Goal: Task Accomplishment & Management: Complete application form

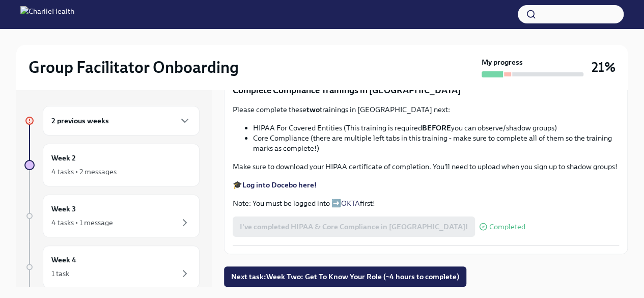
scroll to position [695, 0]
click at [348, 271] on button "Next task : Week Two: Get To Know Your Role (~4 hours to complete)" at bounding box center [345, 276] width 242 height 20
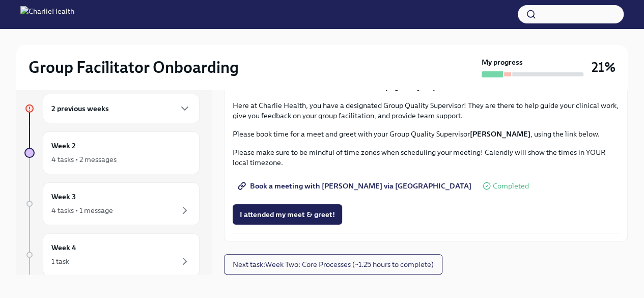
scroll to position [17, 0]
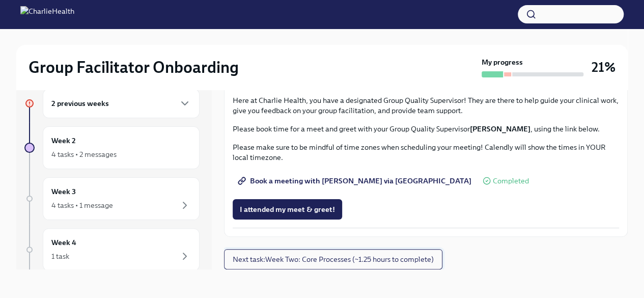
click at [326, 258] on span "Next task : Week Two: Core Processes (~1.25 hours to complete)" at bounding box center [333, 259] width 201 height 10
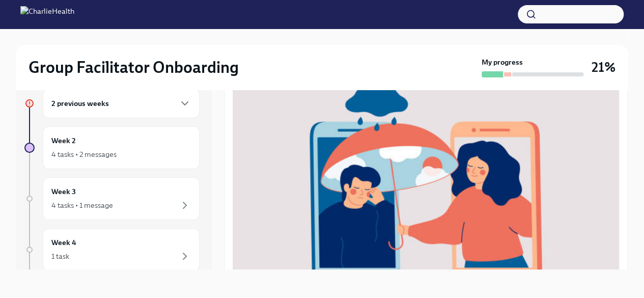
scroll to position [357, 0]
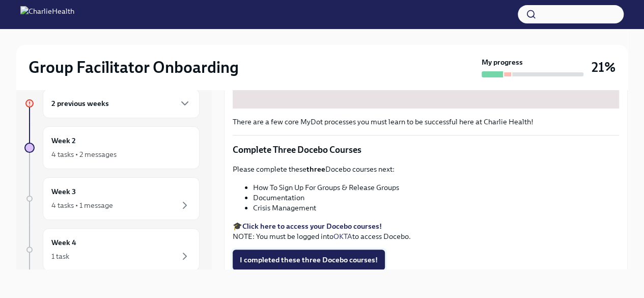
click at [326, 257] on span "I completed these three Docebo courses!" at bounding box center [309, 260] width 138 height 10
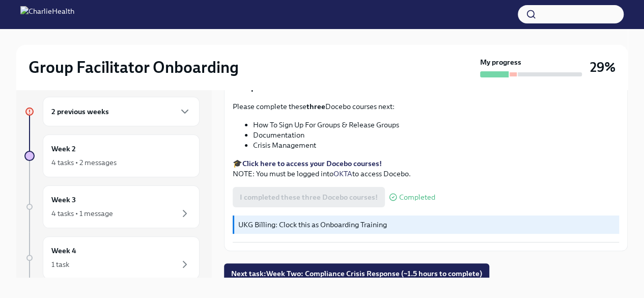
scroll to position [17, 0]
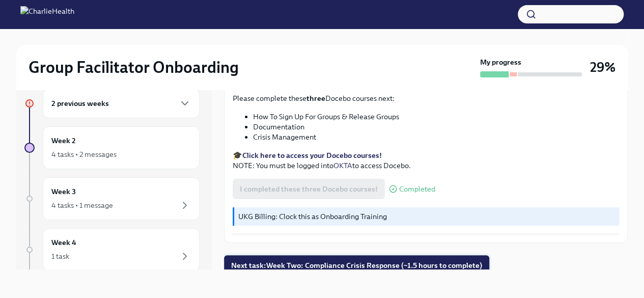
click at [363, 260] on span "Next task : Week Two: Compliance Crisis Response (~1.5 hours to complete)" at bounding box center [356, 265] width 251 height 10
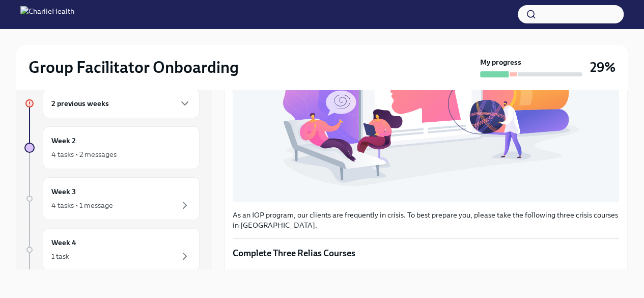
scroll to position [288, 0]
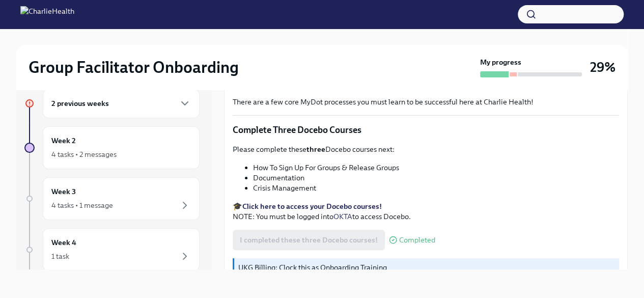
scroll to position [427, 0]
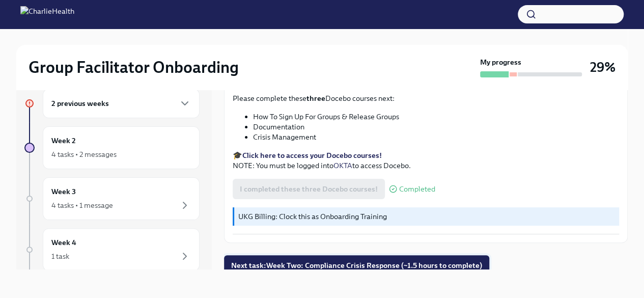
click at [316, 260] on span "Next task : Week Two: Compliance Crisis Response (~1.5 hours to complete)" at bounding box center [356, 265] width 251 height 10
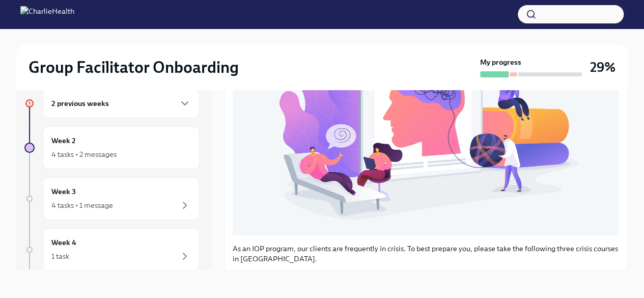
scroll to position [357, 0]
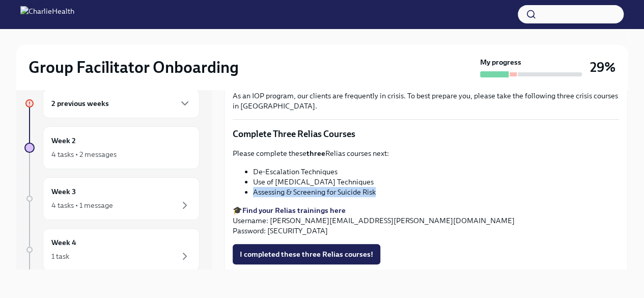
drag, startPoint x: 376, startPoint y: 187, endPoint x: 249, endPoint y: 191, distance: 127.4
click at [249, 191] on ul "De-Escalation Techniques Use of [MEDICAL_DATA] Techniques Assessing & Screening…" at bounding box center [426, 182] width 387 height 31
copy li "Assessing & Screening for Suicide Risk"
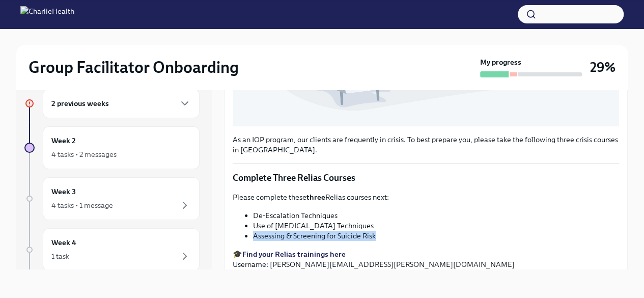
scroll to position [390, 0]
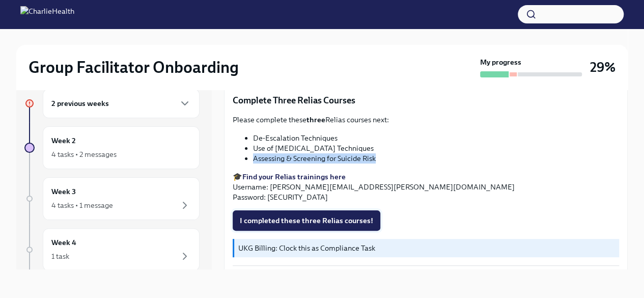
click at [299, 217] on span "I completed these three Relias courses!" at bounding box center [306, 220] width 133 height 10
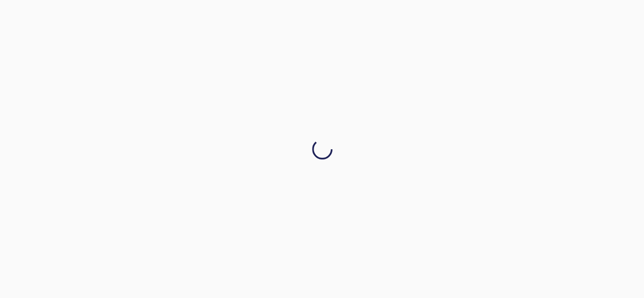
scroll to position [0, 0]
